Goal: Task Accomplishment & Management: Use online tool/utility

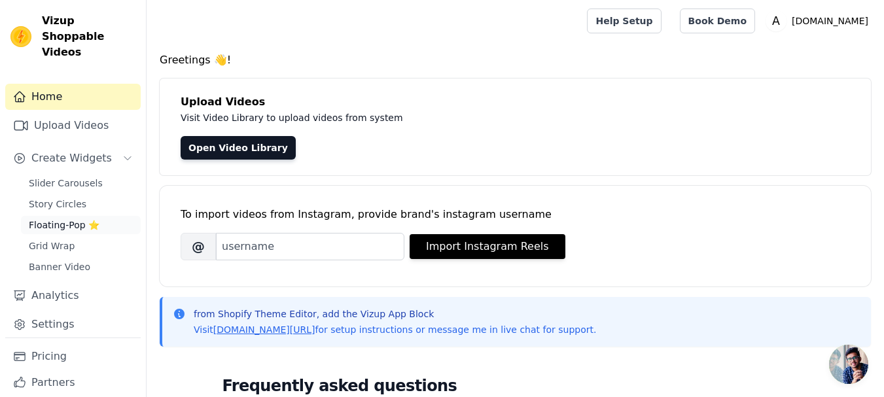
click at [86, 218] on span "Floating-Pop ⭐" at bounding box center [64, 224] width 71 height 13
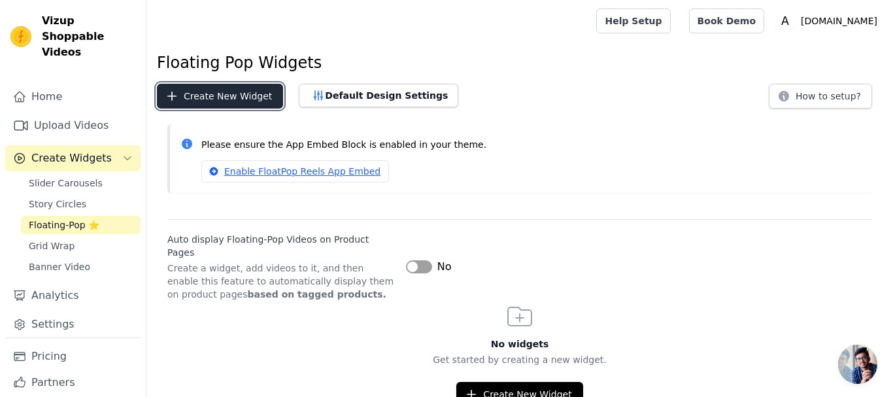
click at [237, 99] on button "Create New Widget" at bounding box center [220, 96] width 126 height 25
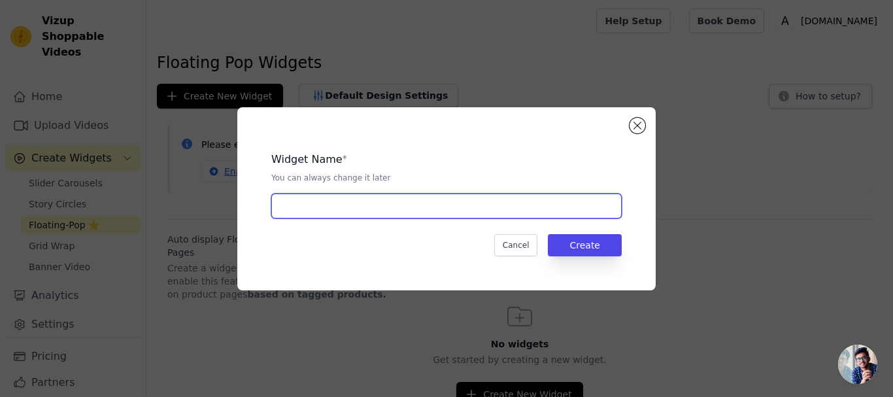
click at [336, 210] on input "text" at bounding box center [446, 206] width 351 height 25
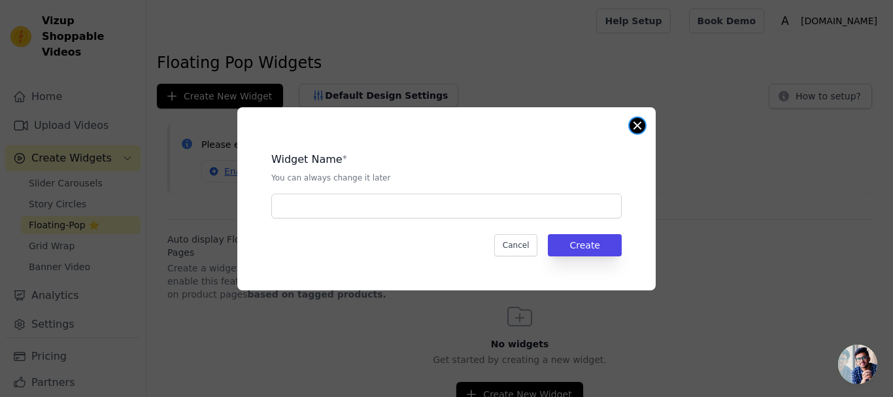
click at [643, 129] on button "Close modal" at bounding box center [638, 126] width 16 height 16
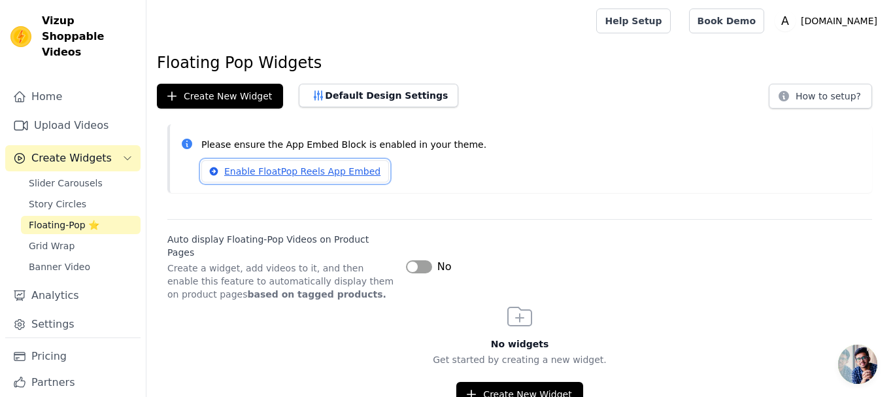
click at [227, 173] on link "Enable FloatPop Reels App Embed" at bounding box center [295, 171] width 188 height 22
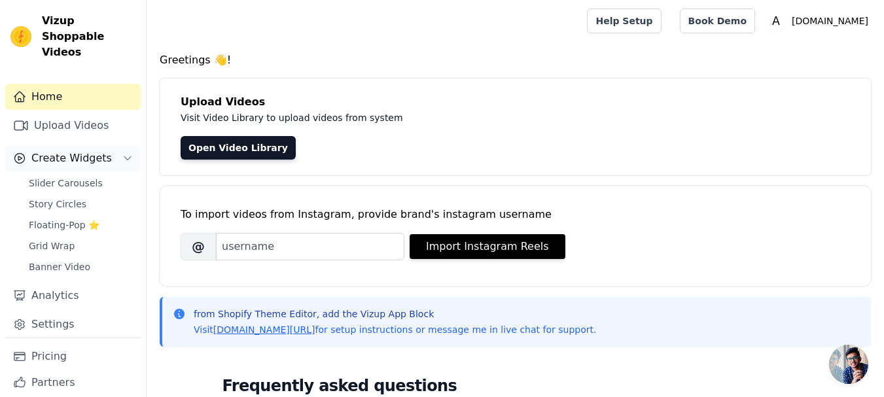
click at [122, 153] on icon "Sidebar" at bounding box center [127, 158] width 10 height 10
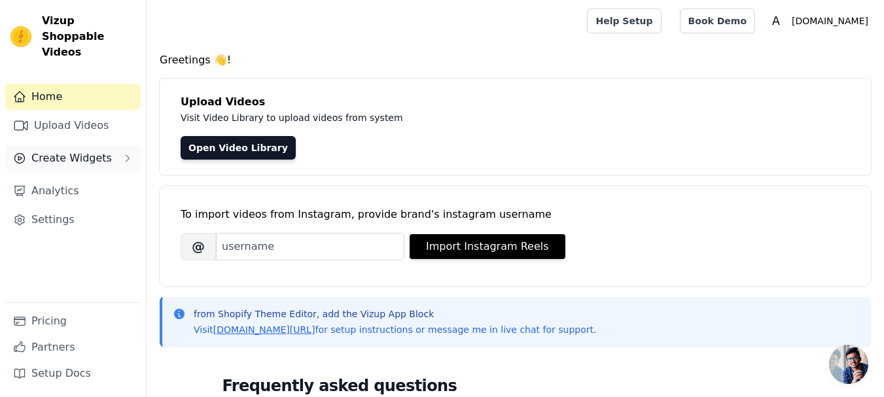
click at [114, 145] on button "Create Widgets" at bounding box center [72, 158] width 135 height 26
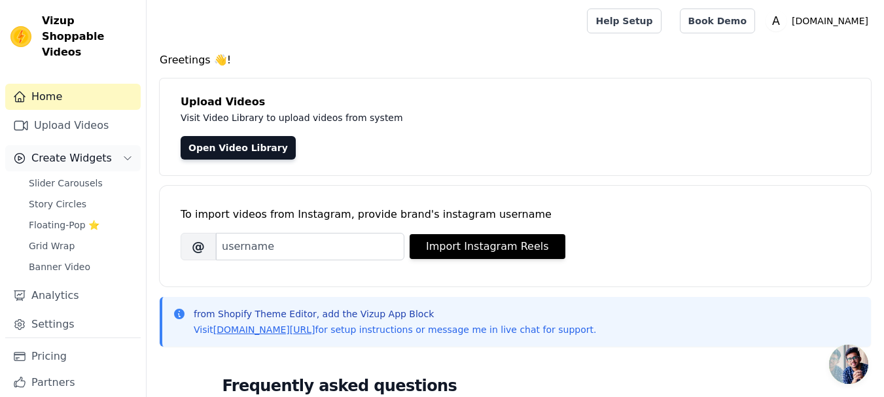
click at [122, 153] on icon "Sidebar" at bounding box center [127, 158] width 10 height 10
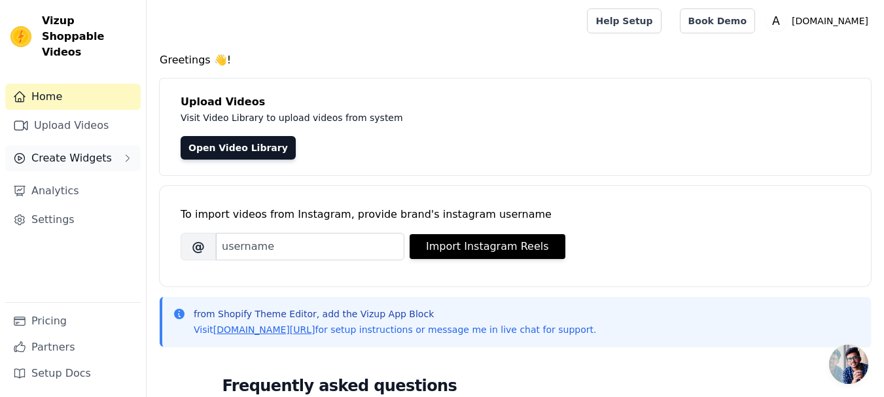
click at [114, 145] on button "Create Widgets" at bounding box center [72, 158] width 135 height 26
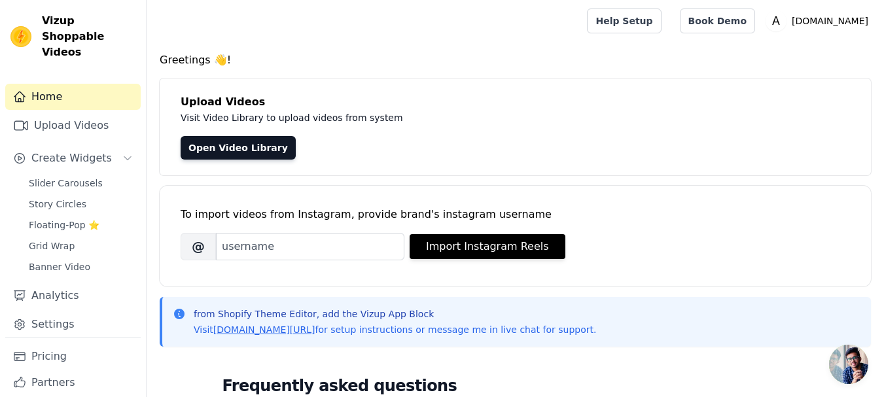
click at [68, 177] on div "Slider Carousels Story Circles Floating-Pop ⭐ Grid Wrap Banner Video" at bounding box center [81, 225] width 120 height 102
click at [68, 177] on span "Slider Carousels" at bounding box center [66, 183] width 74 height 13
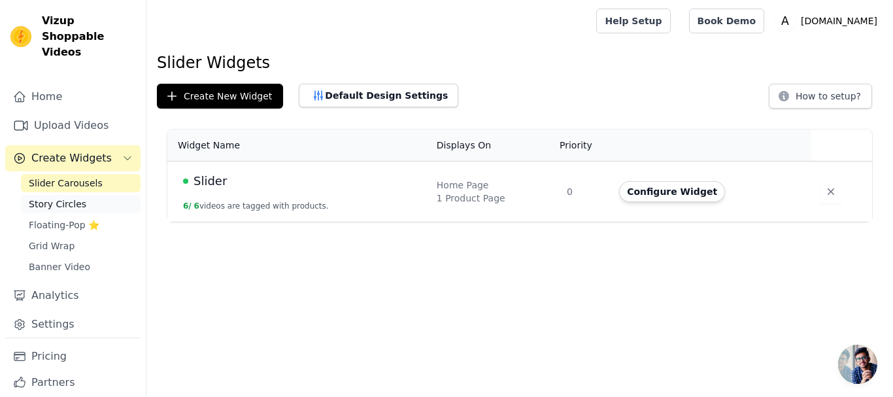
click at [73, 198] on span "Story Circles" at bounding box center [58, 204] width 58 height 13
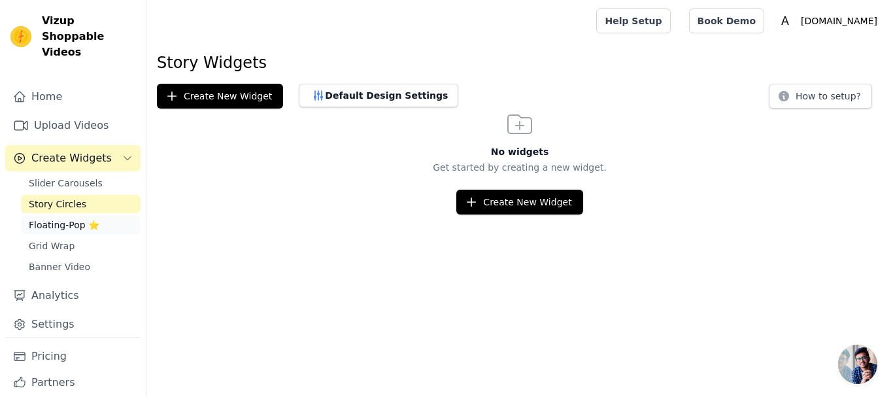
click at [72, 218] on span "Floating-Pop ⭐" at bounding box center [64, 224] width 71 height 13
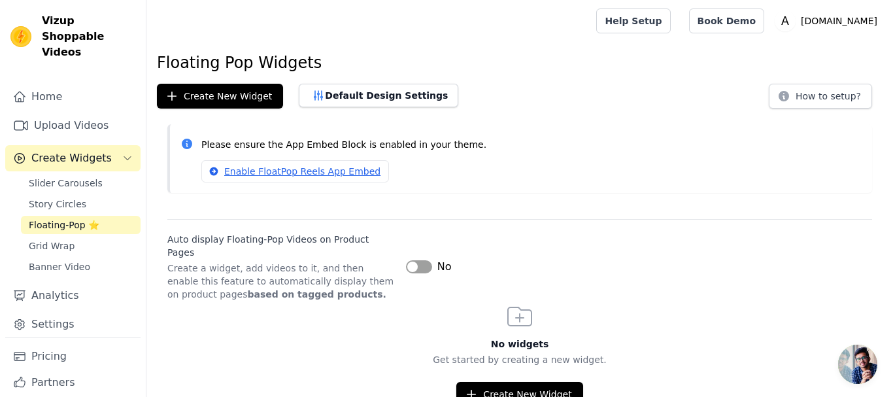
click at [416, 263] on button "Label" at bounding box center [419, 266] width 26 height 13
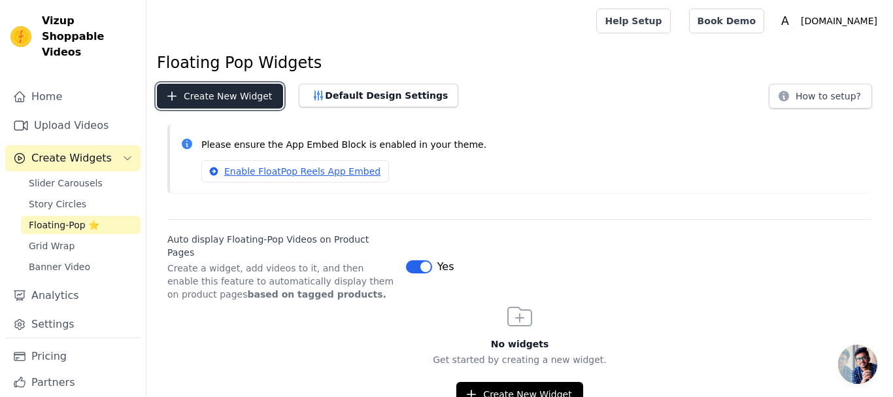
click at [225, 90] on button "Create New Widget" at bounding box center [220, 96] width 126 height 25
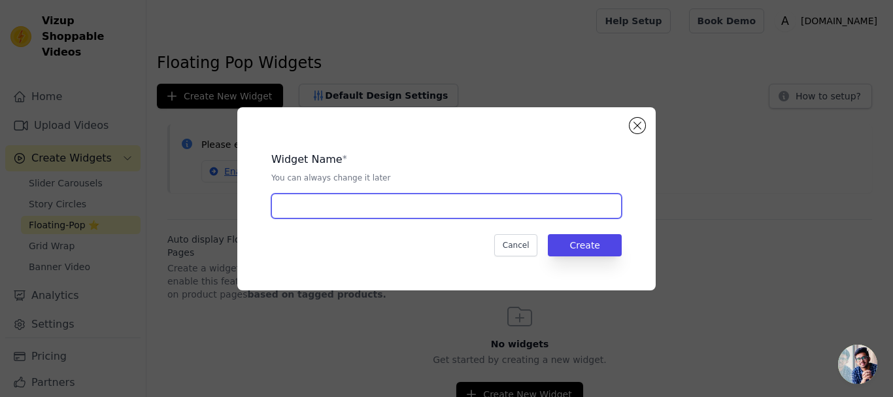
click at [318, 202] on input "text" at bounding box center [446, 206] width 351 height 25
type input "P"
type input "D"
type input "Floating Video"
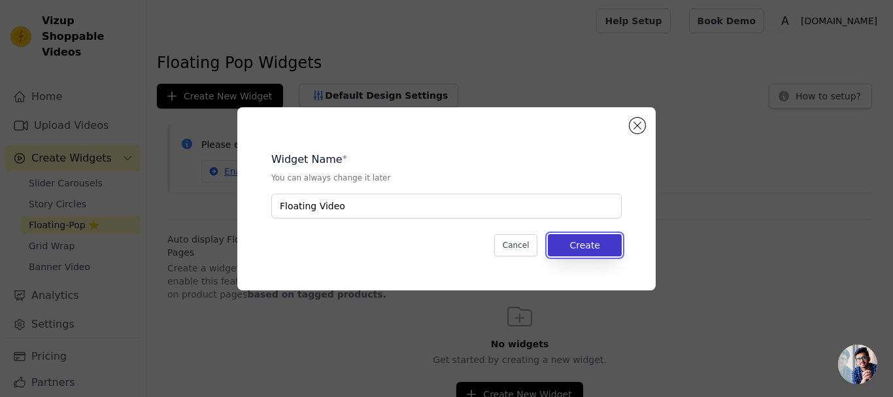
click at [584, 243] on button "Create" at bounding box center [585, 245] width 74 height 22
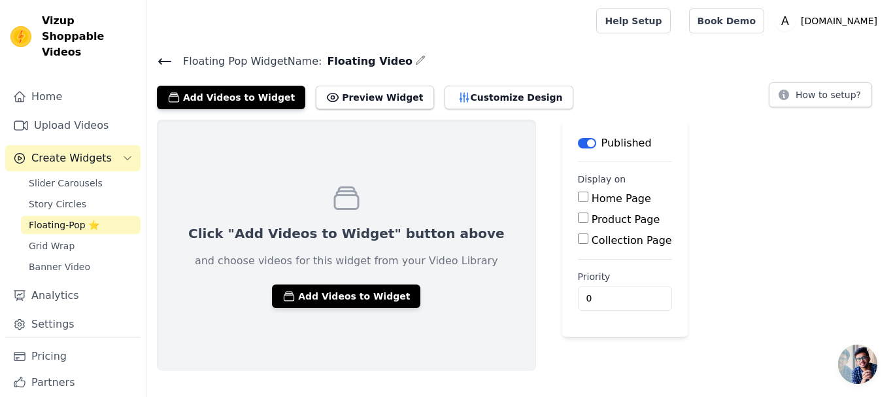
click at [578, 221] on input "Product Page" at bounding box center [583, 218] width 10 height 10
checkbox input "true"
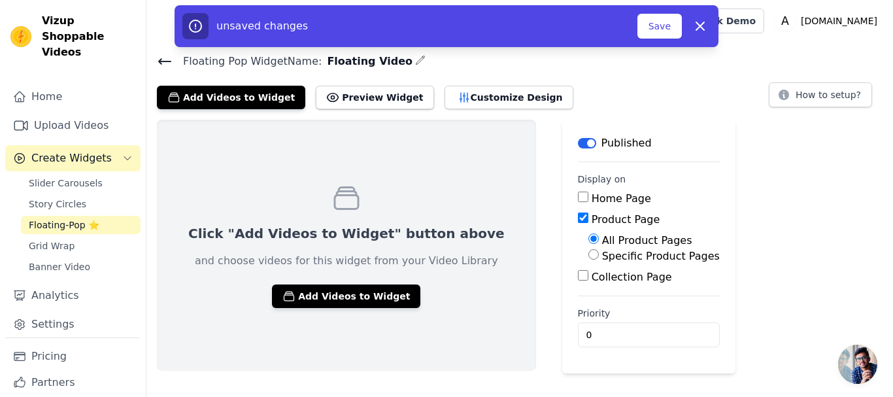
click at [589, 252] on input "Specific Product Pages" at bounding box center [594, 254] width 10 height 10
radio input "true"
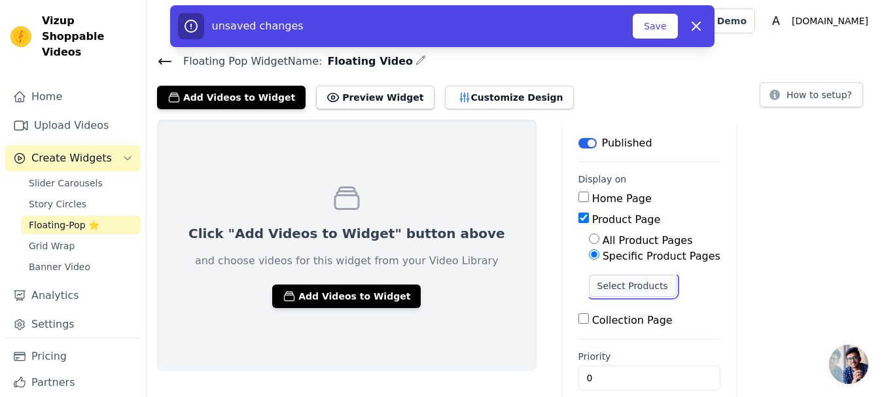
click at [589, 288] on button "Select Products" at bounding box center [633, 286] width 88 height 22
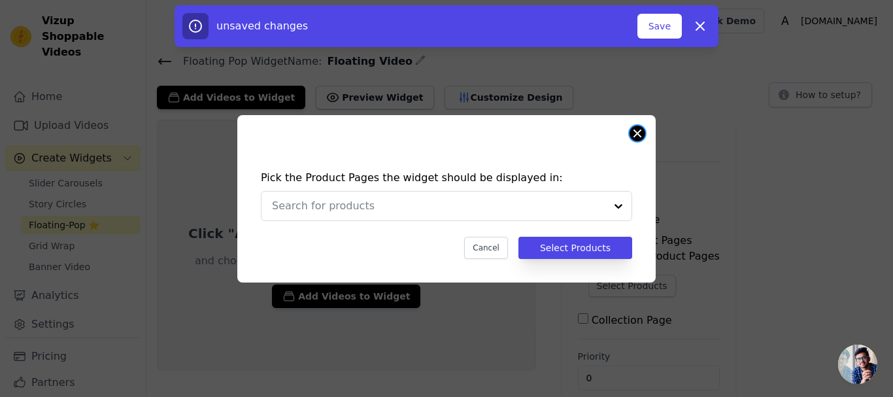
click at [638, 133] on button "Close modal" at bounding box center [638, 134] width 16 height 16
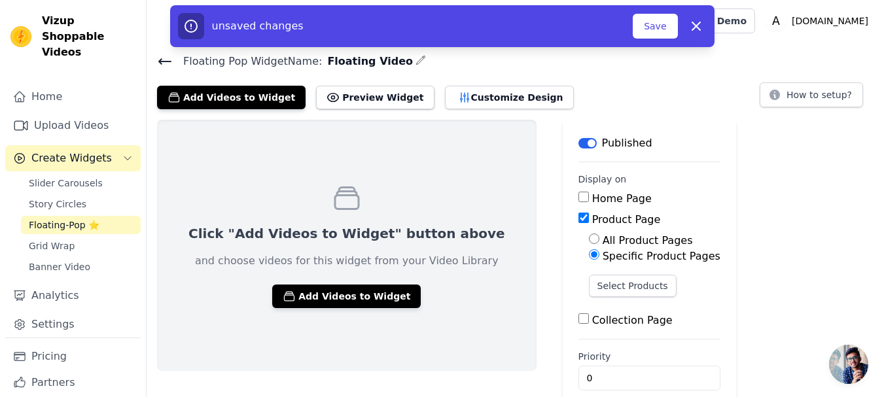
click at [589, 238] on input "All Product Pages" at bounding box center [594, 238] width 10 height 10
radio input "true"
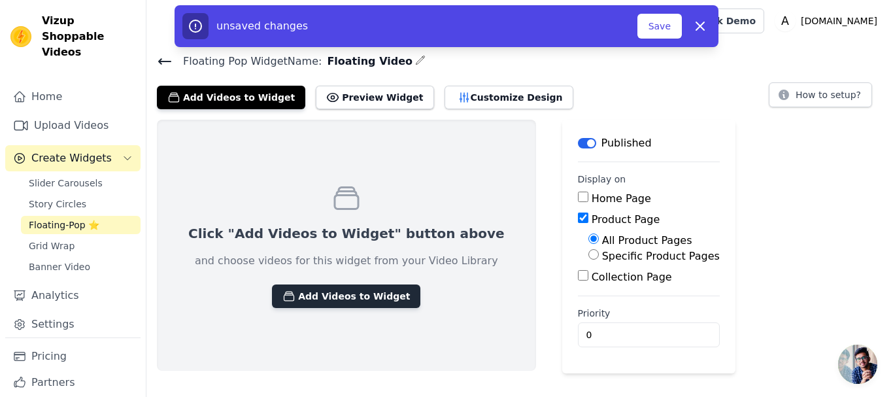
click at [368, 295] on button "Add Videos to Widget" at bounding box center [346, 297] width 148 height 24
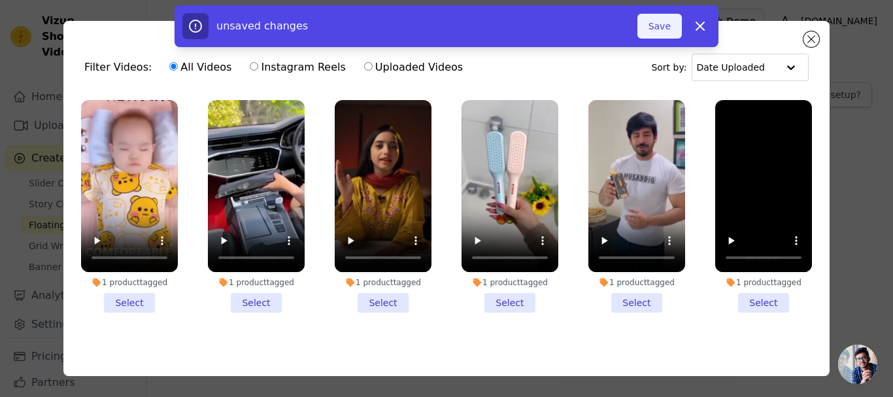
click at [663, 24] on button "Save" at bounding box center [660, 26] width 44 height 25
click at [693, 29] on icon "button" at bounding box center [701, 26] width 16 height 16
checkbox input "false"
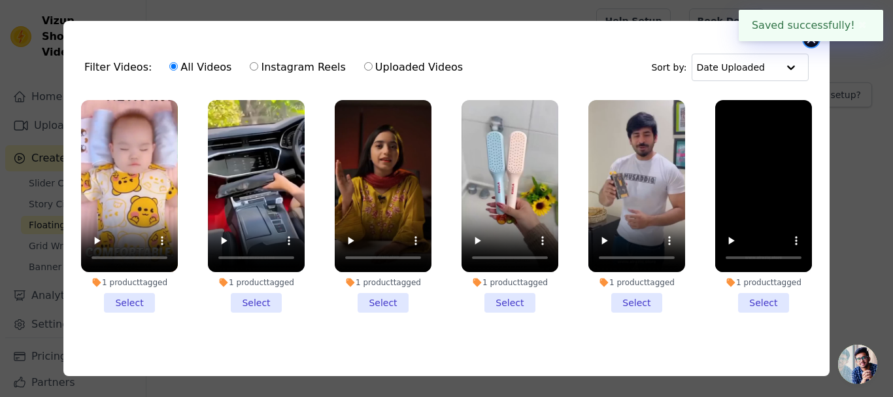
click at [810, 45] on button "Close modal" at bounding box center [812, 39] width 16 height 16
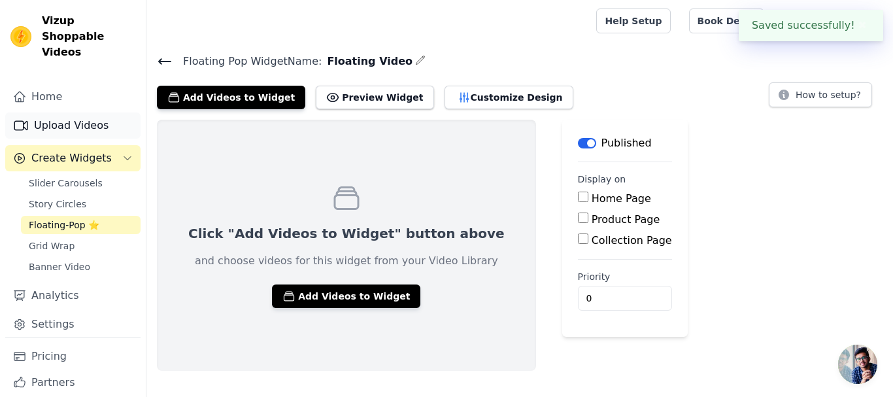
click at [63, 114] on link "Upload Videos" at bounding box center [72, 125] width 135 height 26
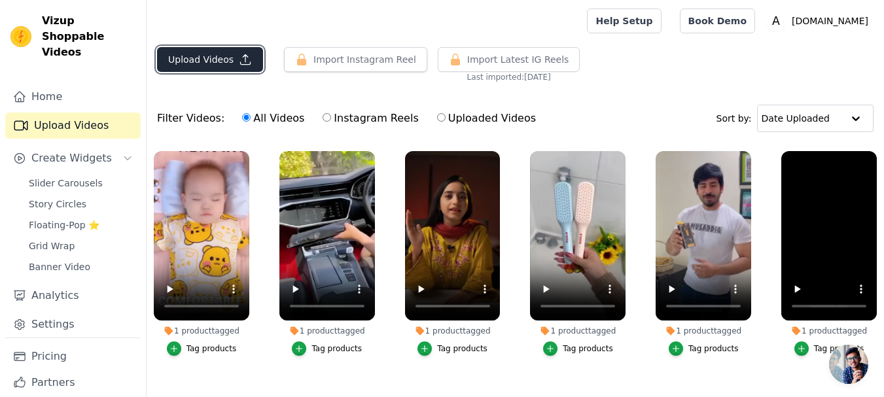
click at [224, 58] on button "Upload Videos" at bounding box center [210, 59] width 106 height 25
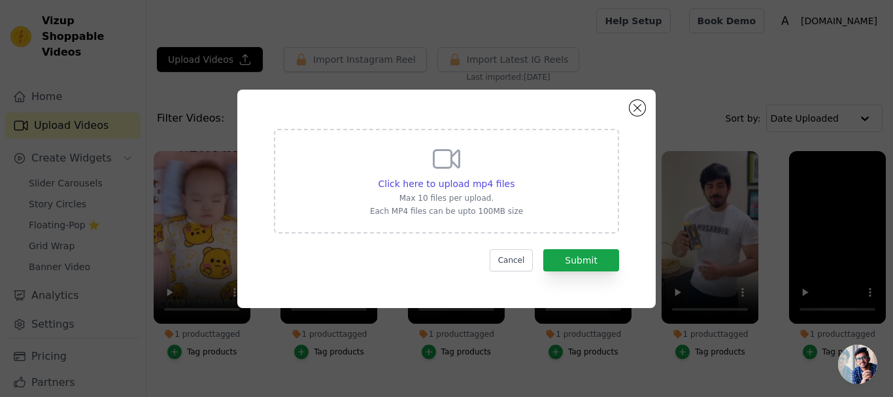
click at [455, 165] on icon at bounding box center [447, 159] width 26 height 18
click at [514, 177] on input "Click here to upload mp4 files Max 10 files per upload. Each MP4 files can be u…" at bounding box center [514, 177] width 1 height 1
type input "C:\fakepath\b6kyn6-h264-hd.mp4"
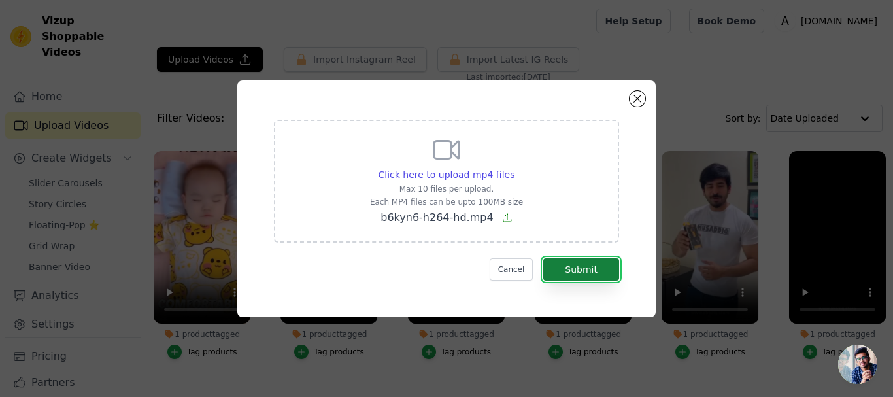
click at [569, 273] on button "Submit" at bounding box center [581, 269] width 76 height 22
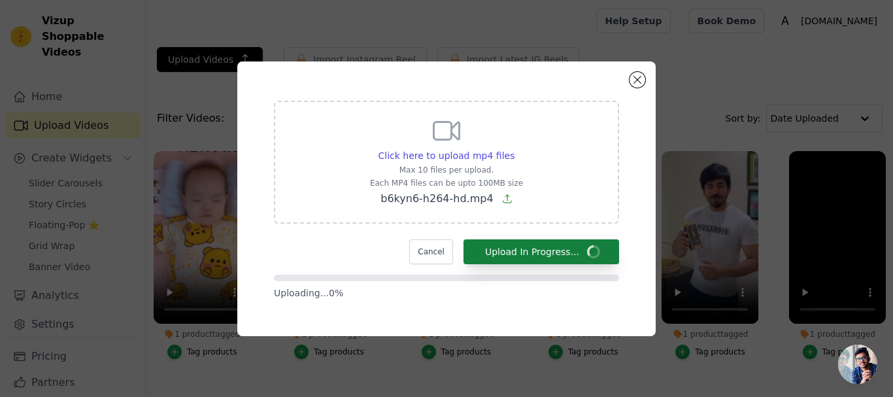
click at [569, 273] on form "Click here to upload mp4 files Max 10 files per upload. Each MP4 files can be u…" at bounding box center [446, 200] width 345 height 199
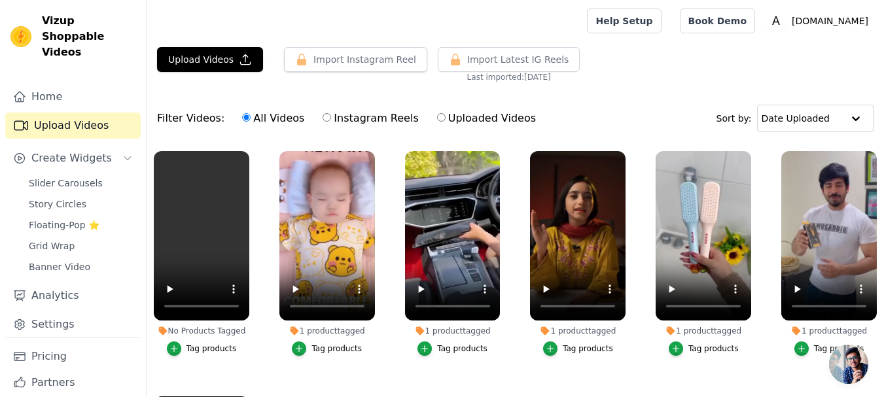
click at [226, 349] on div "Tag products" at bounding box center [211, 348] width 50 height 10
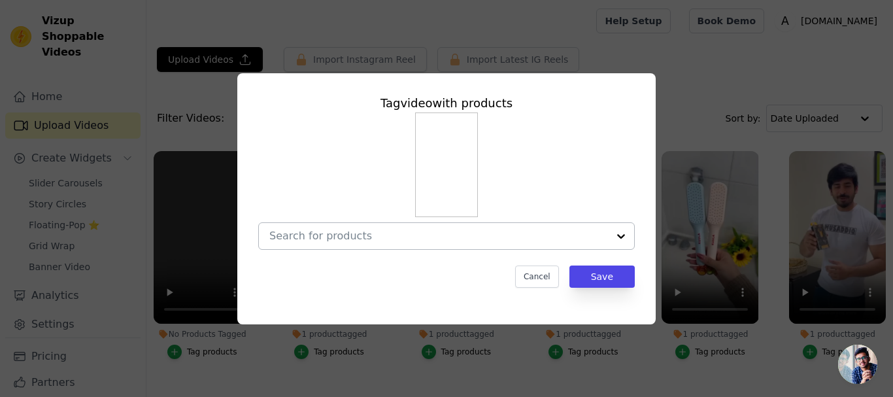
click at [397, 228] on div at bounding box center [438, 236] width 339 height 26
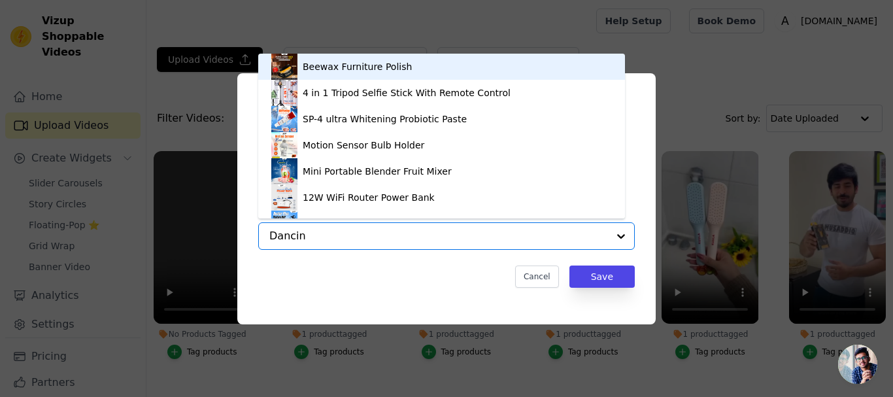
type input "Dancing"
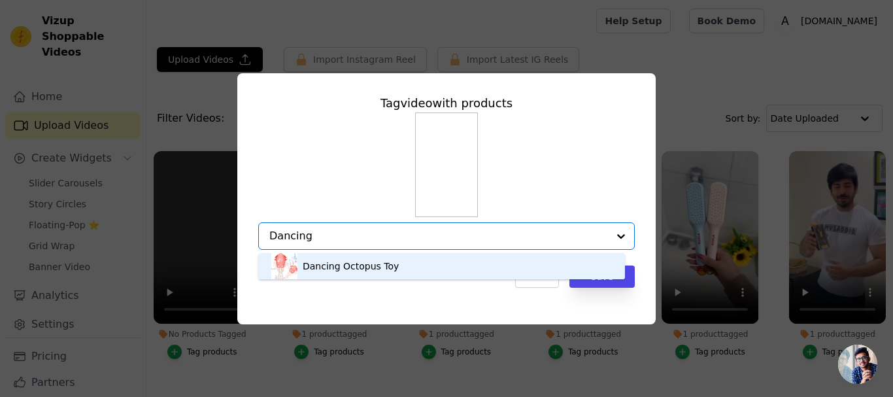
click at [390, 262] on div "Dancing Octopus Toy" at bounding box center [441, 266] width 341 height 26
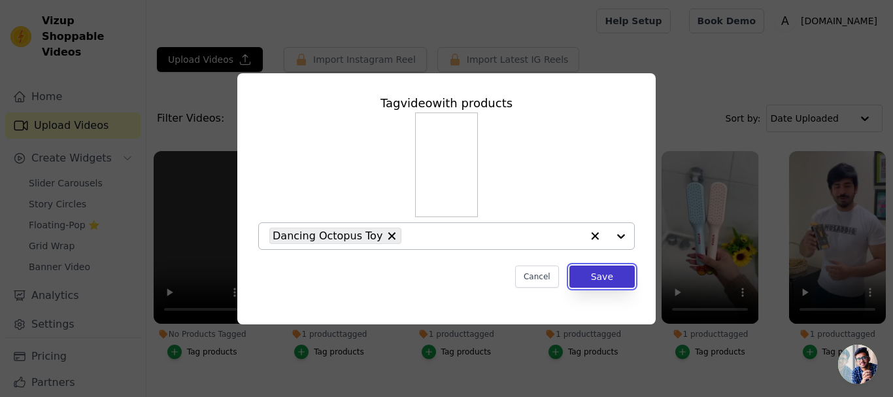
click at [574, 276] on button "Save" at bounding box center [602, 277] width 65 height 22
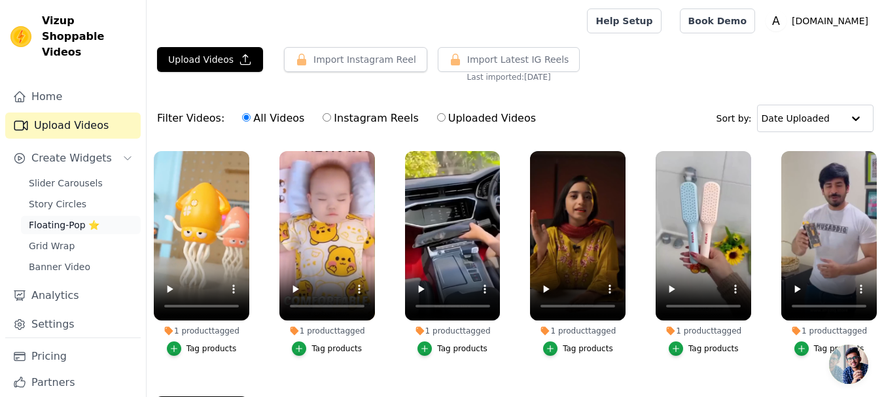
click at [91, 218] on span "Floating-Pop ⭐" at bounding box center [64, 224] width 71 height 13
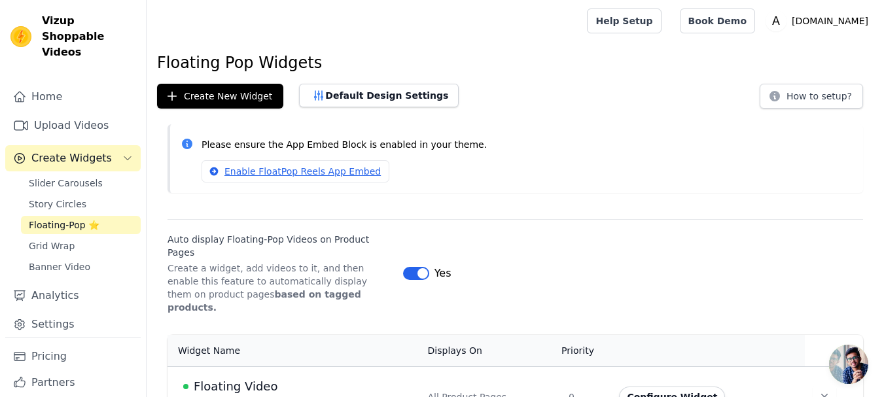
scroll to position [9, 0]
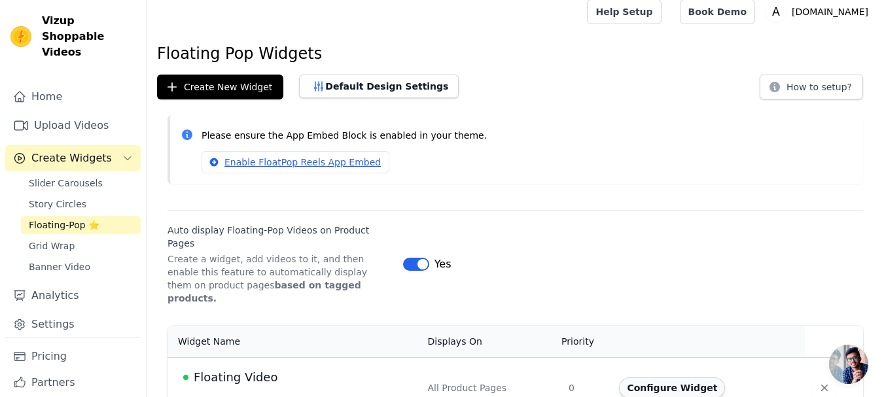
click at [636, 377] on button "Configure Widget" at bounding box center [672, 387] width 106 height 21
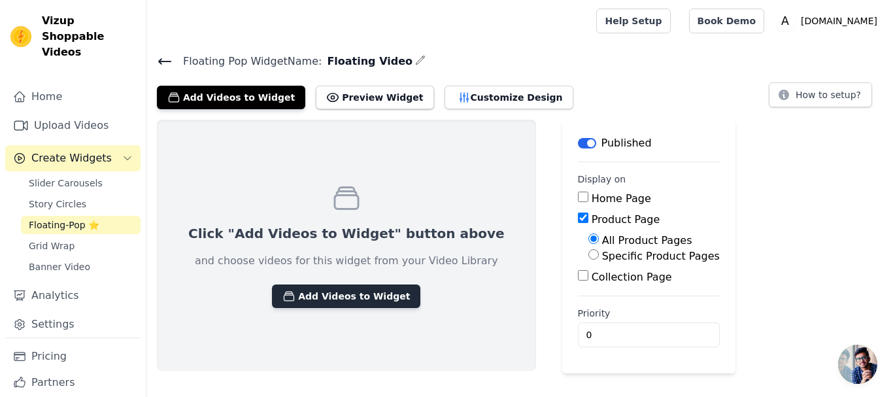
click at [377, 300] on button "Add Videos to Widget" at bounding box center [346, 297] width 148 height 24
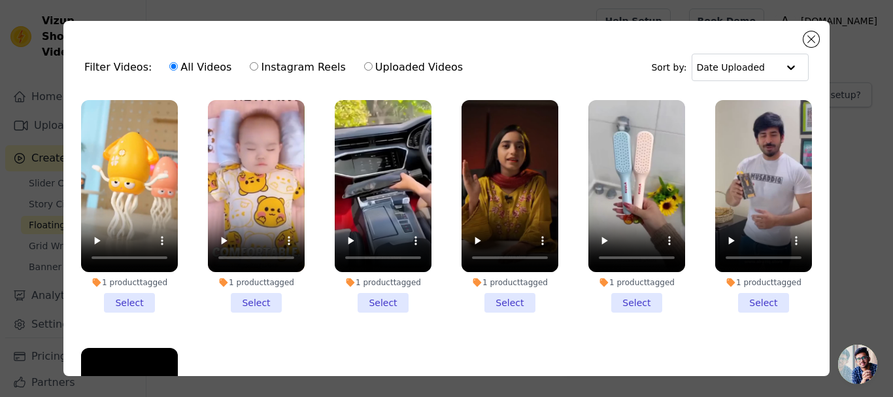
click at [133, 294] on li "1 product tagged Select" at bounding box center [129, 206] width 97 height 213
click at [0, 0] on input "1 product tagged Select" at bounding box center [0, 0] width 0 height 0
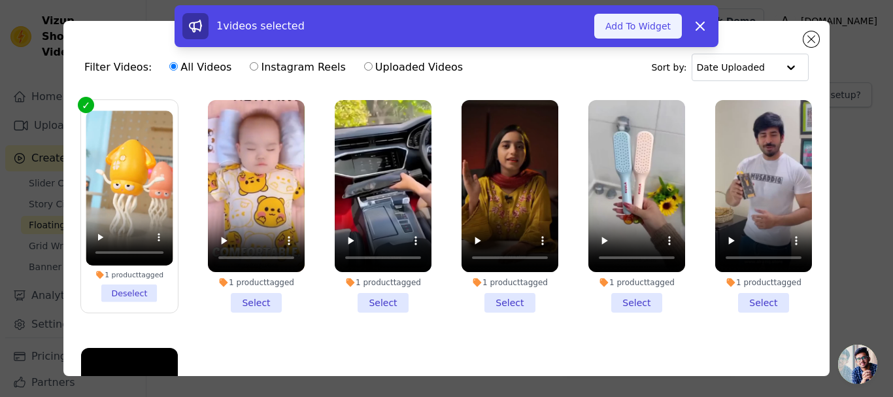
click at [631, 37] on button "Add To Widget" at bounding box center [639, 26] width 88 height 25
